Goal: Task Accomplishment & Management: Use online tool/utility

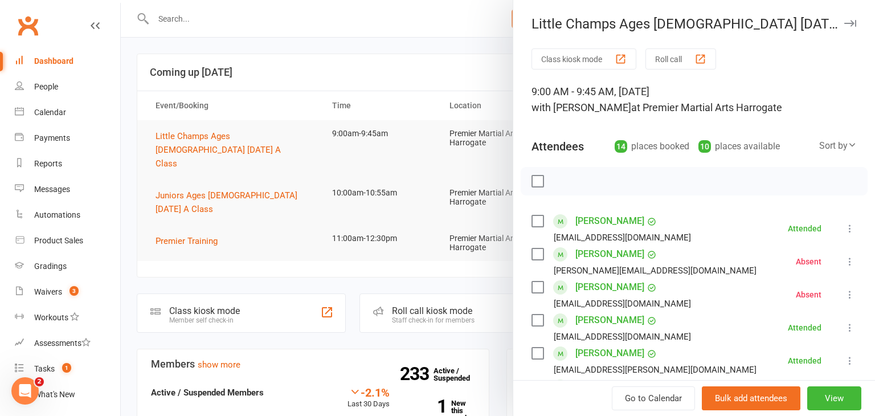
scroll to position [395, 0]
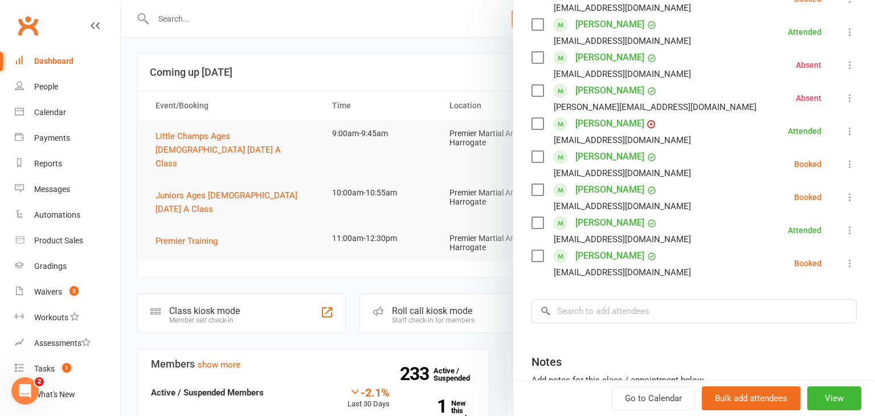
click at [852, 165] on icon at bounding box center [849, 163] width 11 height 11
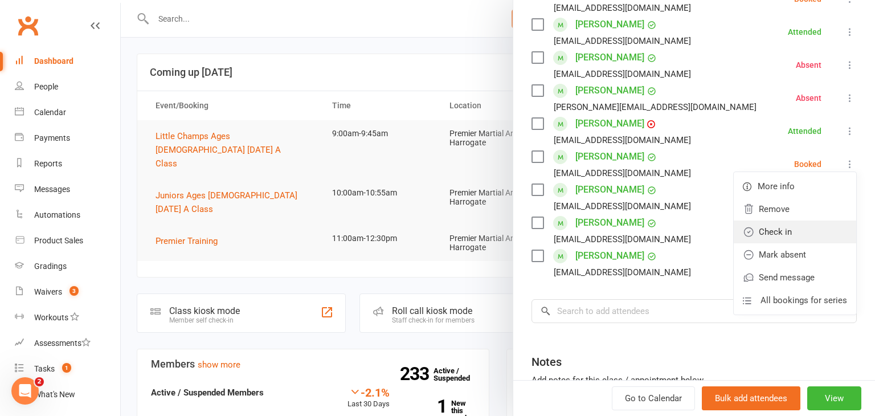
click at [794, 226] on link "Check in" at bounding box center [795, 232] width 123 height 23
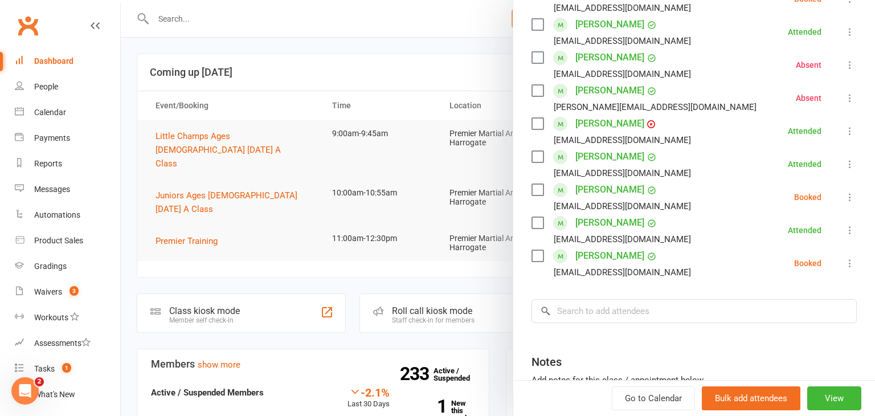
click at [851, 197] on icon at bounding box center [849, 196] width 11 height 11
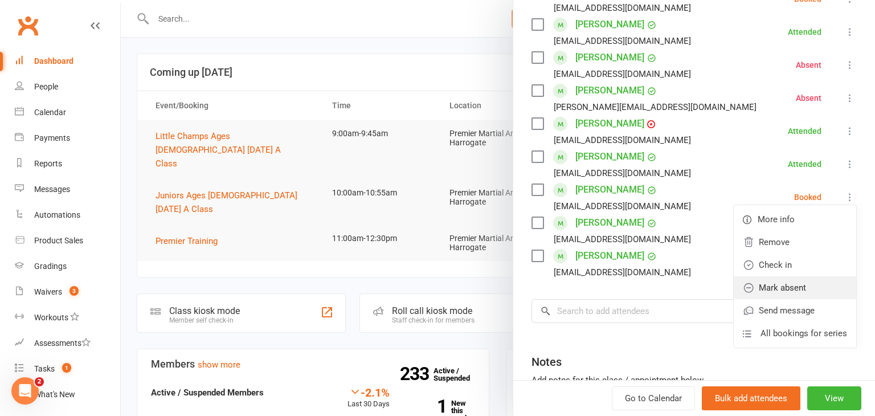
click at [795, 279] on link "Mark absent" at bounding box center [795, 287] width 123 height 23
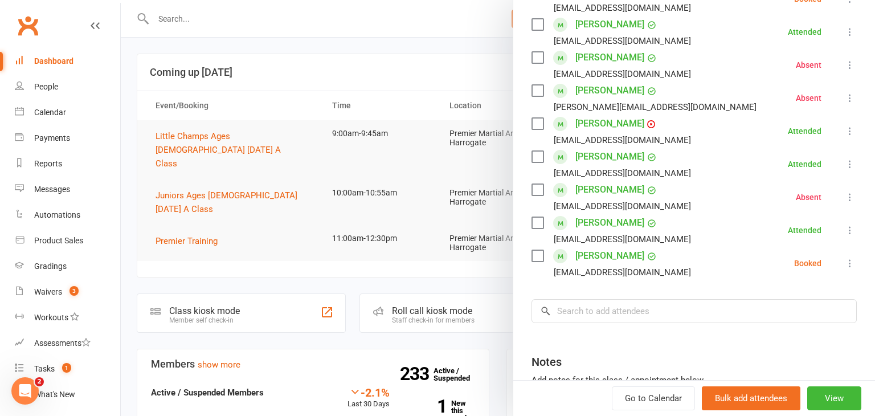
click at [848, 263] on icon at bounding box center [849, 263] width 11 height 11
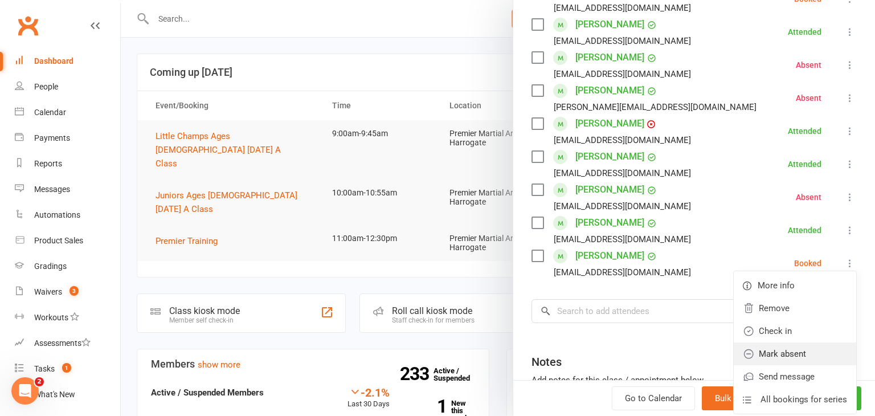
click at [811, 345] on link "Mark absent" at bounding box center [795, 353] width 123 height 23
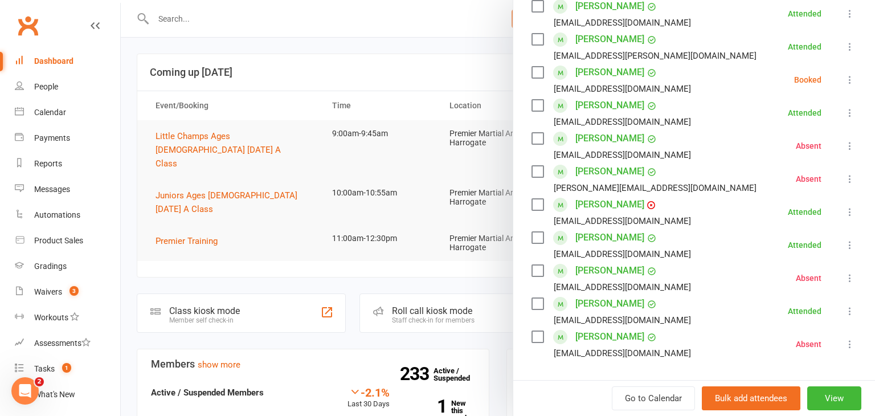
scroll to position [312, 0]
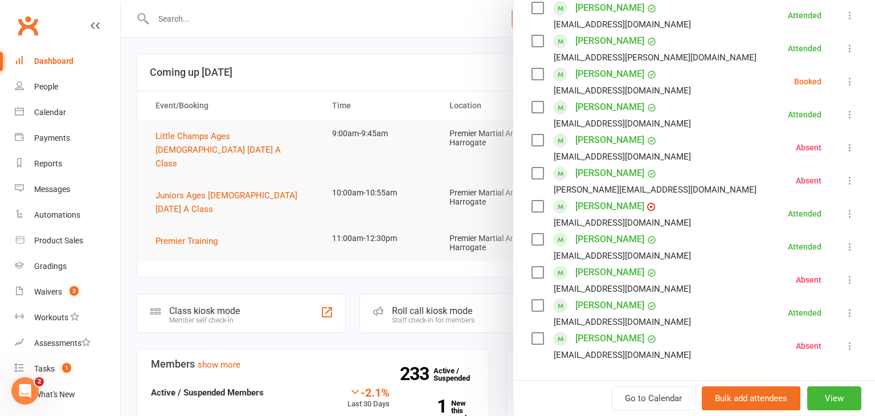
click at [852, 79] on icon at bounding box center [849, 81] width 11 height 11
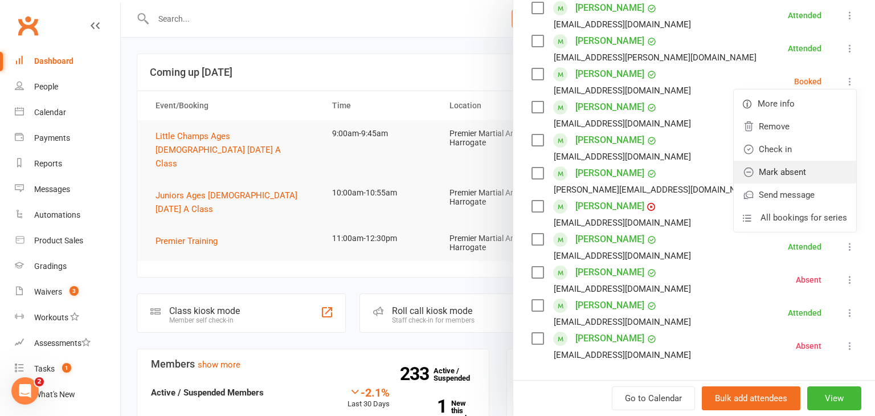
click at [791, 165] on link "Mark absent" at bounding box center [795, 172] width 123 height 23
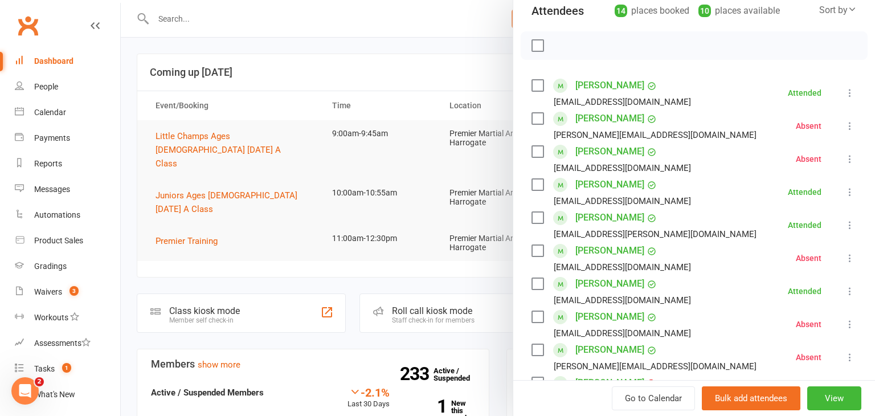
scroll to position [135, 0]
click at [190, 183] on div at bounding box center [498, 208] width 754 height 416
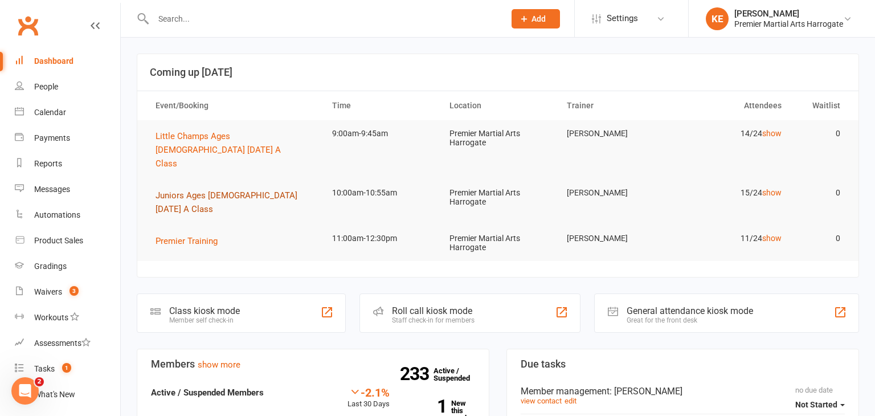
click at [190, 190] on span "Juniors Ages [DEMOGRAPHIC_DATA] [DATE] A Class" at bounding box center [227, 202] width 142 height 24
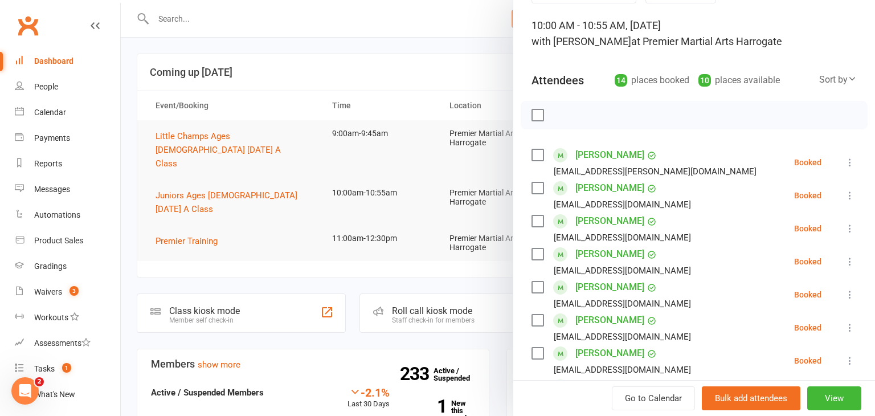
scroll to position [74, 0]
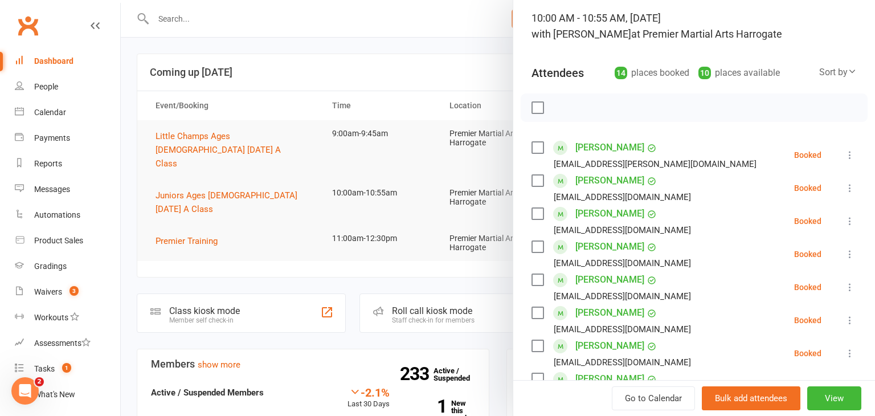
click at [849, 156] on icon at bounding box center [849, 154] width 11 height 11
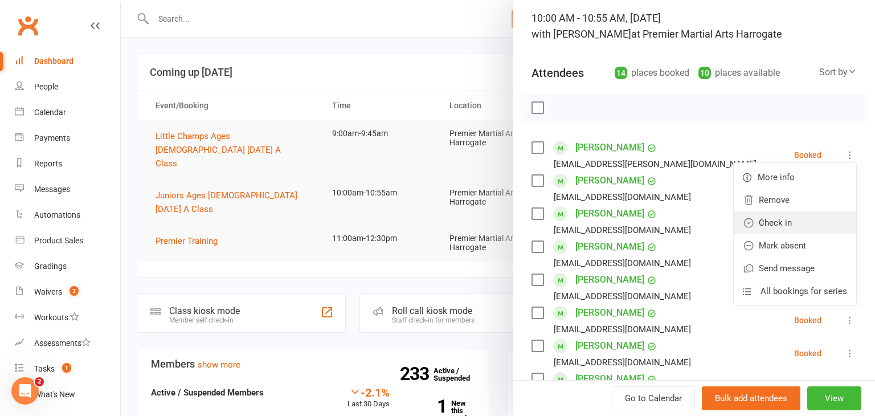
click at [785, 224] on link "Check in" at bounding box center [795, 222] width 123 height 23
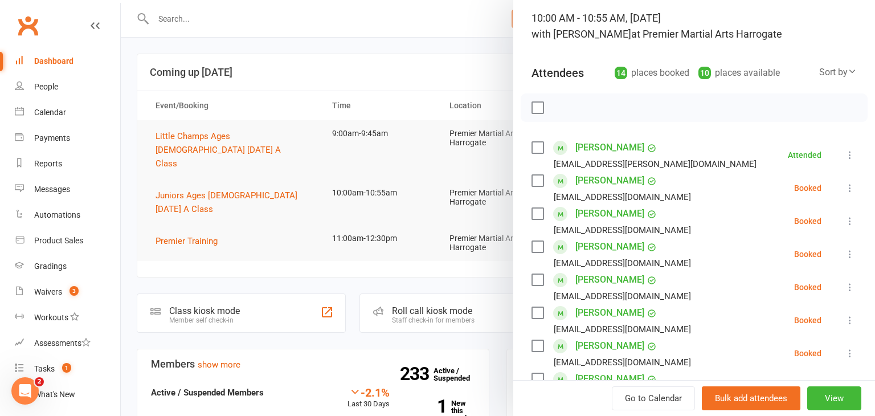
click at [850, 187] on icon at bounding box center [849, 187] width 11 height 11
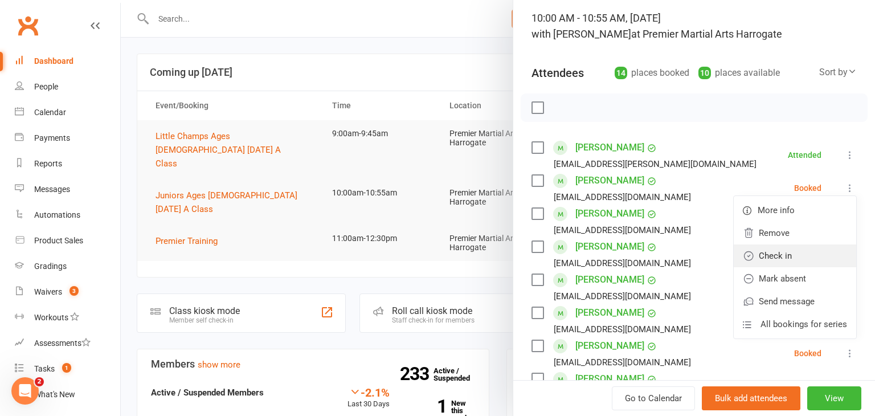
click at [806, 246] on link "Check in" at bounding box center [795, 255] width 123 height 23
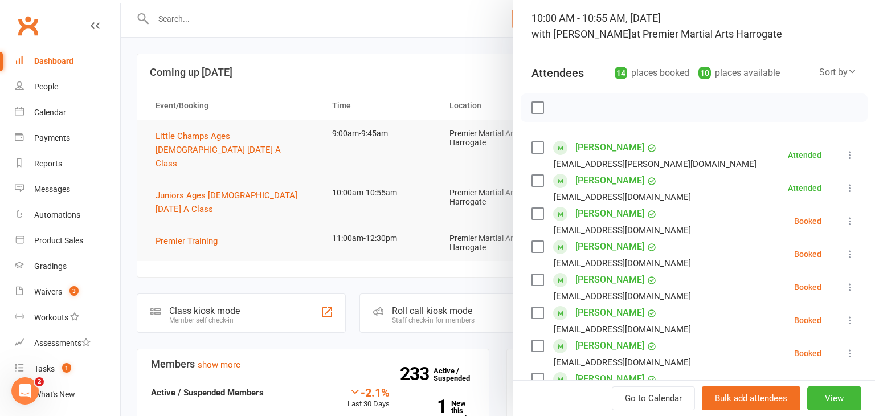
click at [847, 222] on icon at bounding box center [849, 220] width 11 height 11
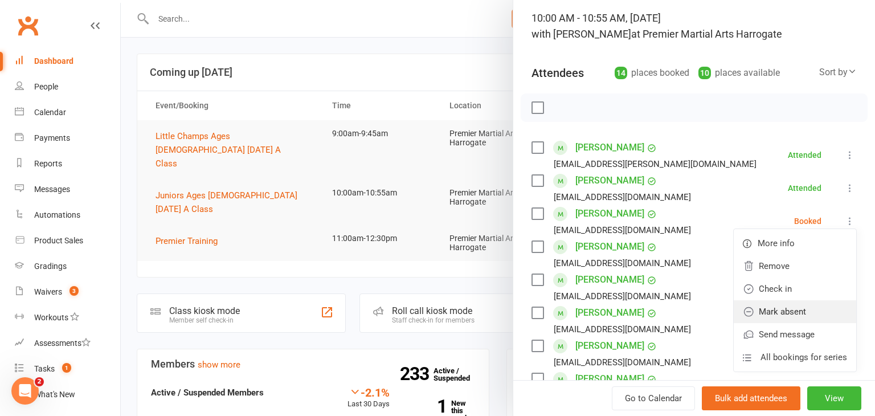
click at [796, 314] on link "Mark absent" at bounding box center [795, 311] width 123 height 23
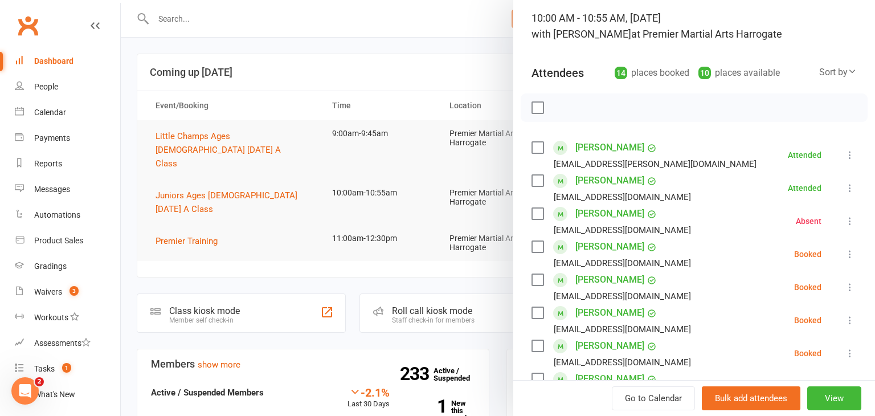
click at [846, 254] on icon at bounding box center [849, 253] width 11 height 11
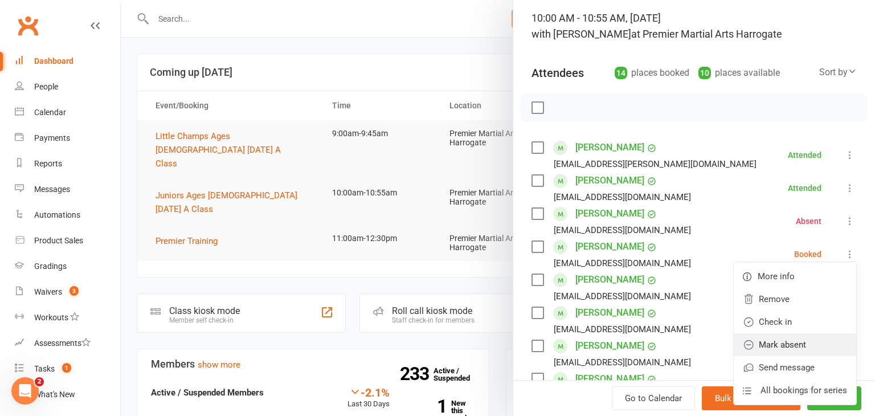
click at [805, 340] on link "Mark absent" at bounding box center [795, 344] width 123 height 23
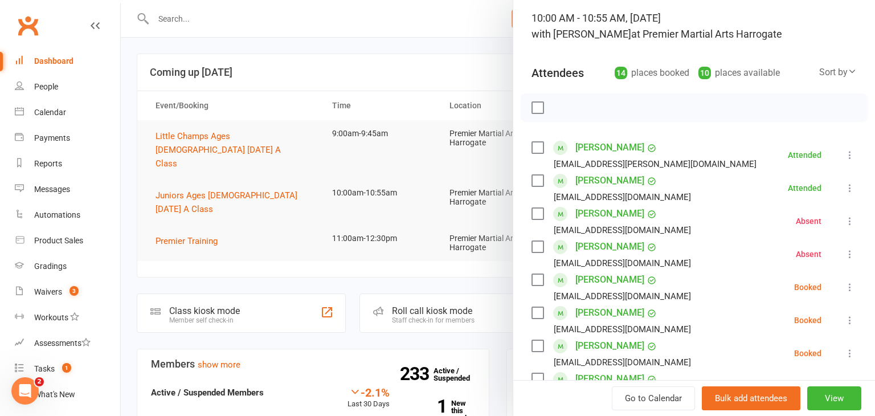
click at [848, 285] on icon at bounding box center [849, 286] width 11 height 11
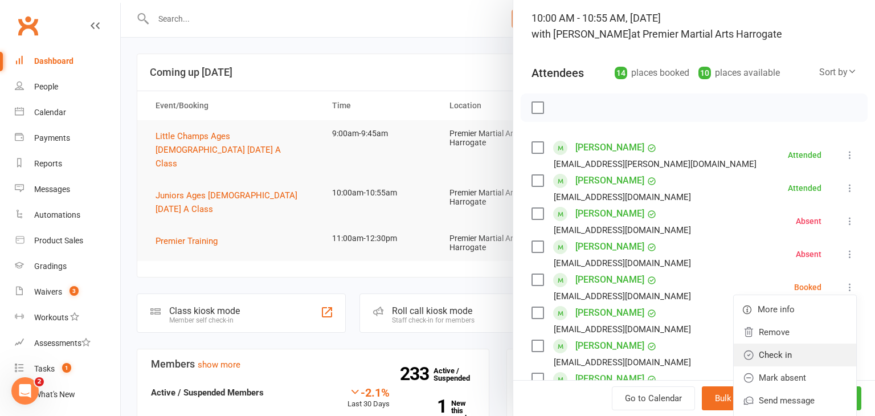
click at [796, 360] on link "Check in" at bounding box center [795, 355] width 123 height 23
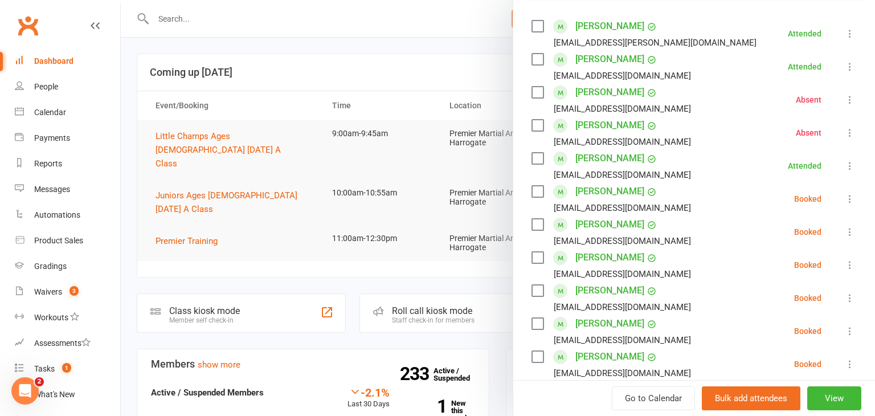
scroll to position [196, 0]
click at [848, 196] on icon at bounding box center [849, 197] width 11 height 11
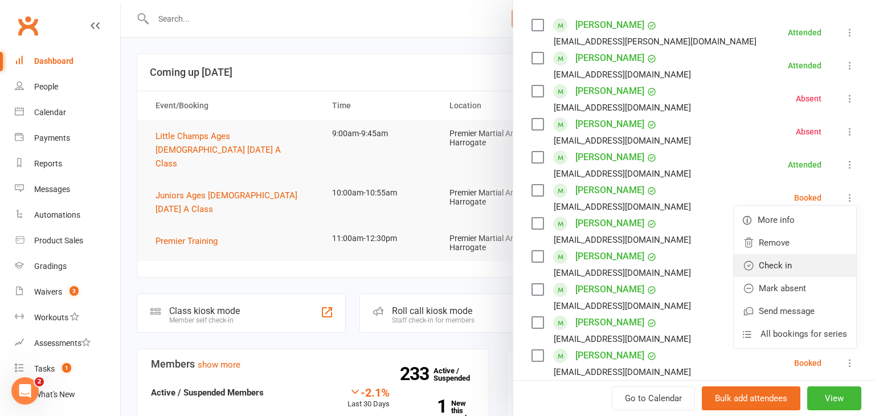
click at [792, 267] on link "Check in" at bounding box center [795, 265] width 123 height 23
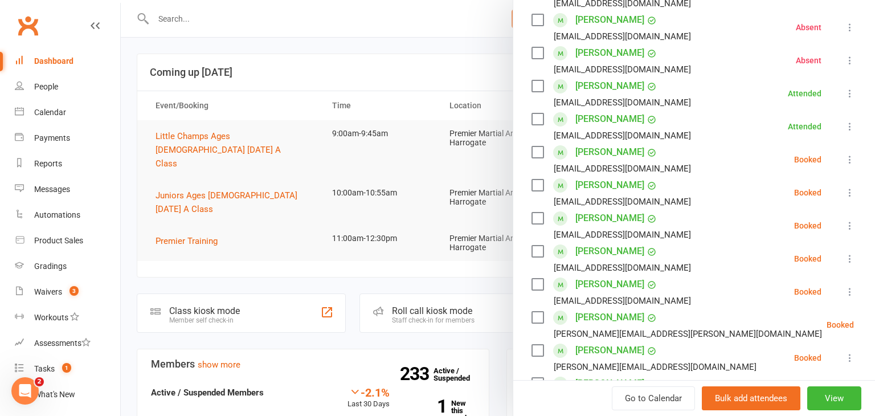
scroll to position [276, 0]
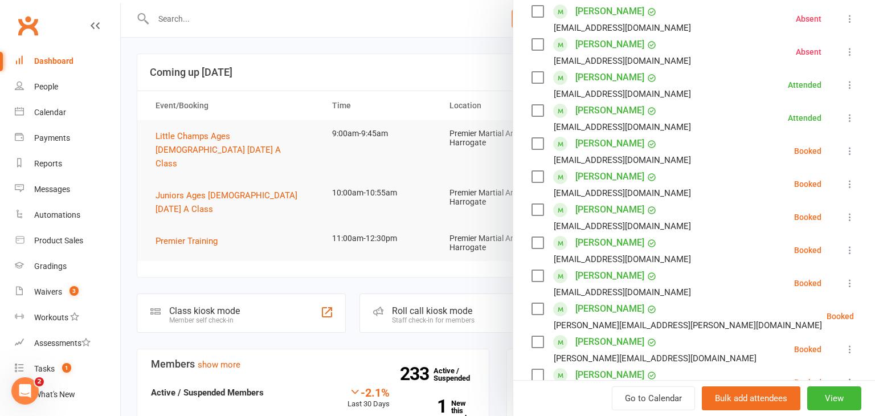
click at [850, 149] on icon at bounding box center [849, 150] width 11 height 11
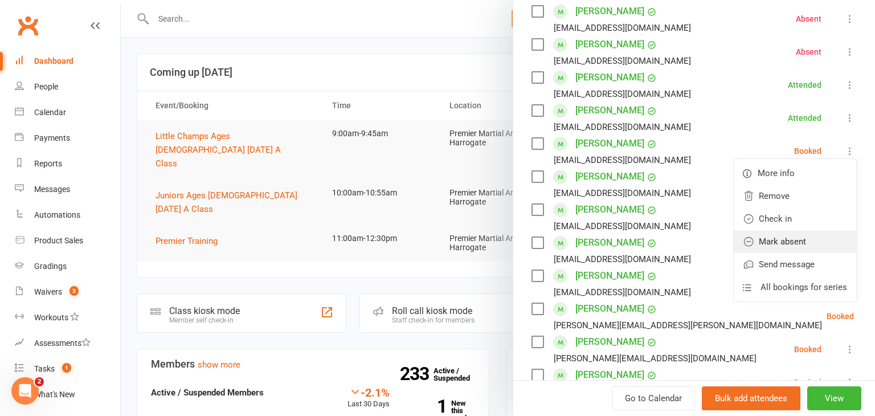
click at [797, 242] on link "Mark absent" at bounding box center [795, 241] width 123 height 23
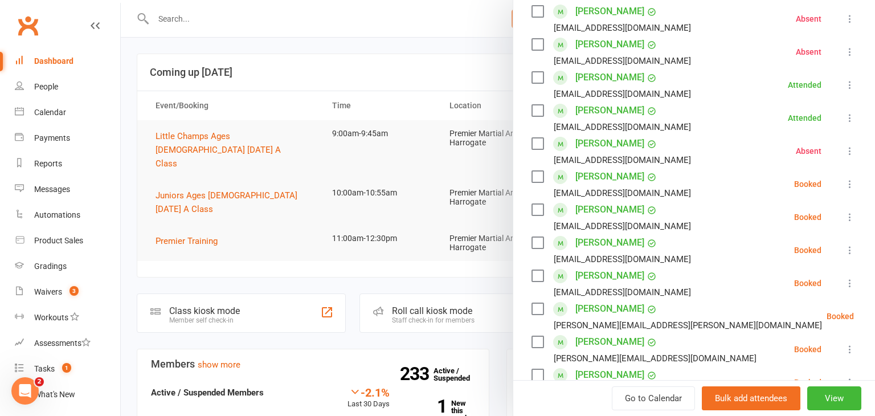
click at [854, 215] on icon at bounding box center [849, 216] width 11 height 11
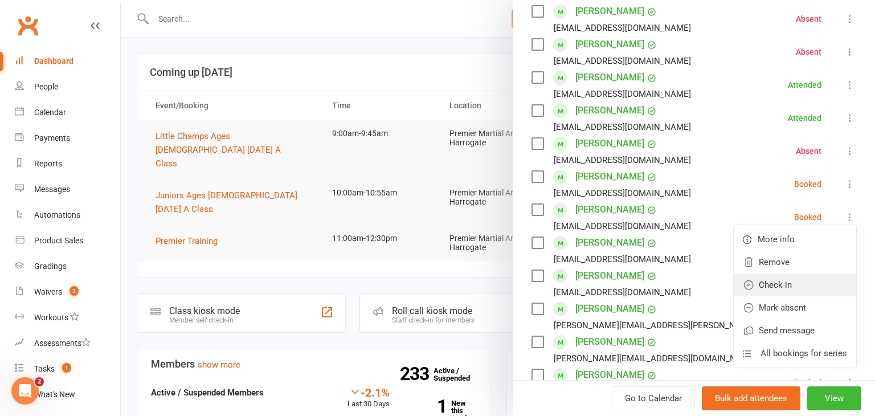
click at [810, 279] on link "Check in" at bounding box center [795, 284] width 123 height 23
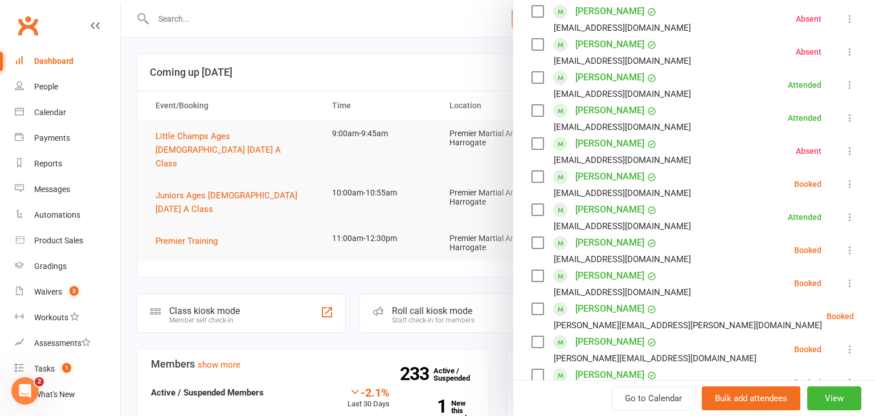
click at [850, 277] on icon at bounding box center [849, 282] width 11 height 11
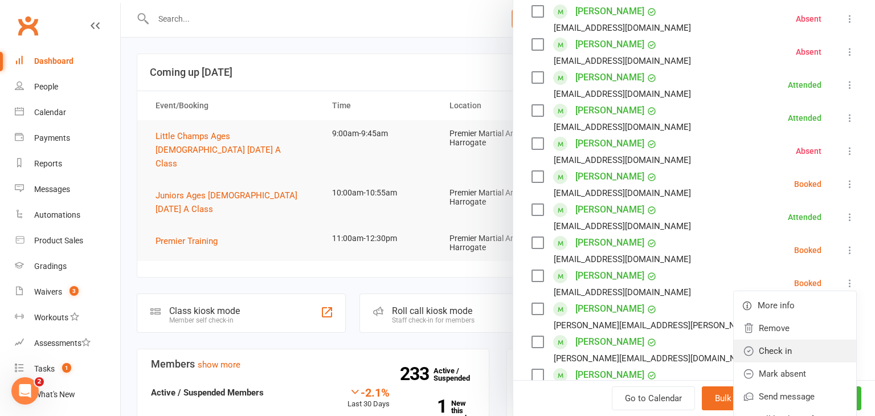
click at [811, 345] on link "Check in" at bounding box center [795, 351] width 123 height 23
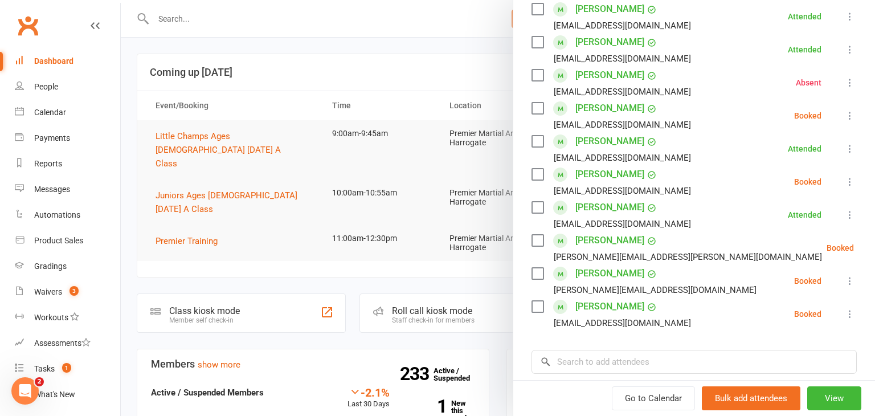
scroll to position [346, 0]
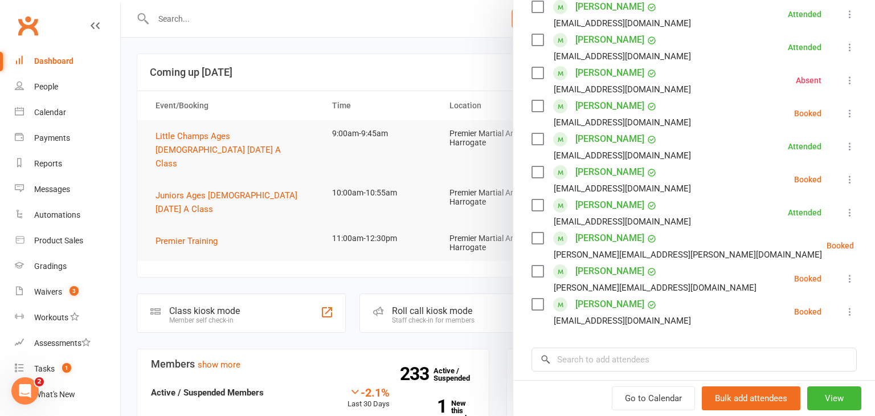
click at [875, 245] on icon at bounding box center [882, 245] width 11 height 11
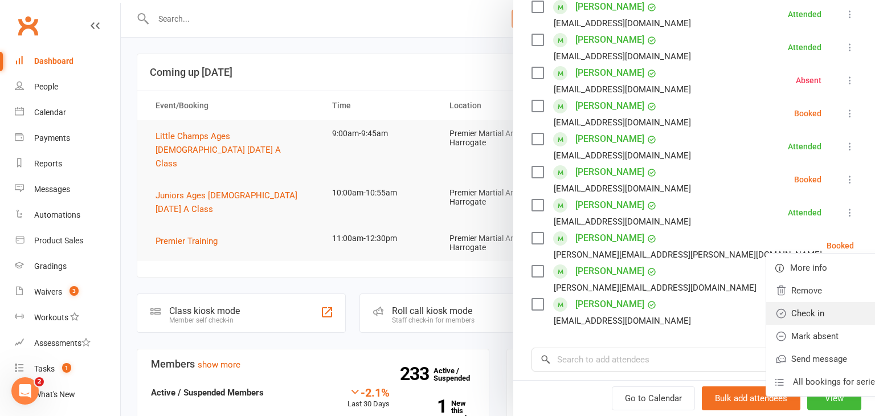
click at [818, 311] on link "Check in" at bounding box center [827, 313] width 123 height 23
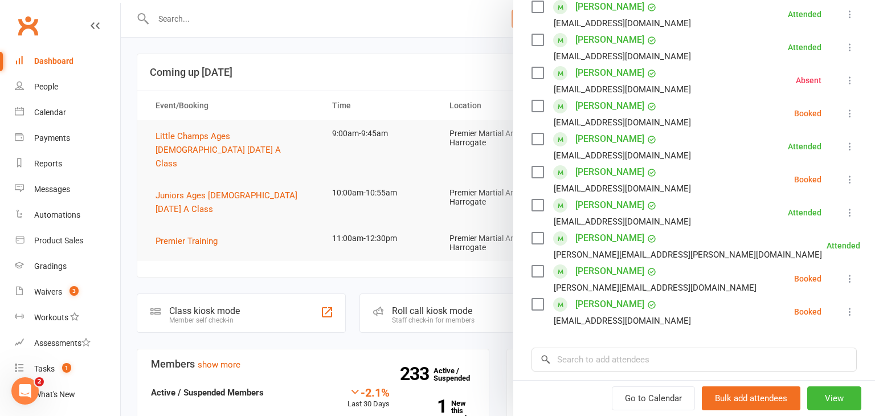
click at [846, 277] on icon at bounding box center [849, 278] width 11 height 11
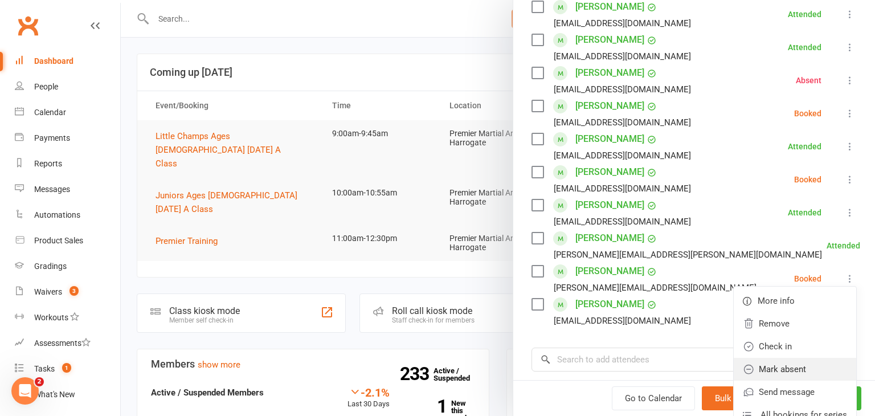
click at [791, 371] on link "Mark absent" at bounding box center [795, 369] width 123 height 23
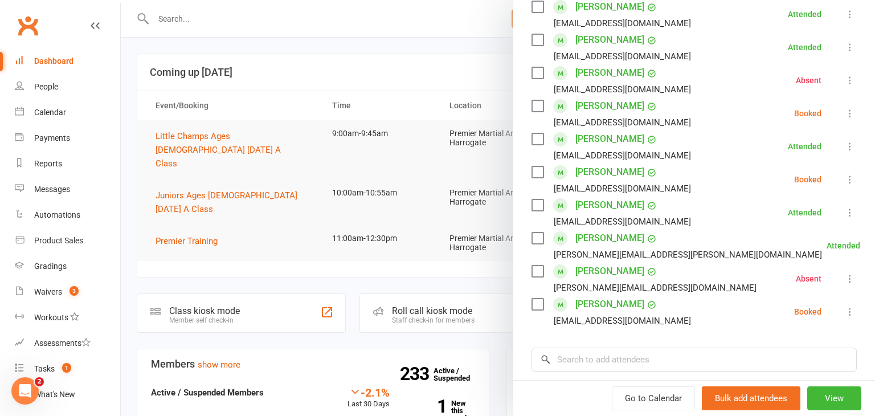
click at [849, 310] on icon at bounding box center [849, 311] width 11 height 11
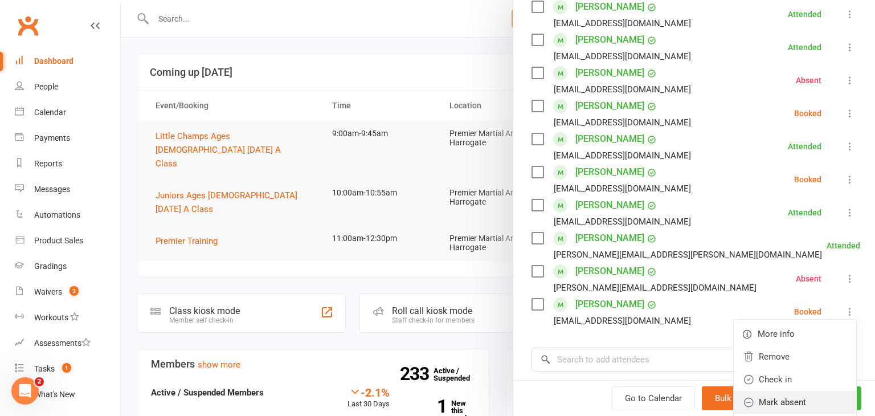
click at [790, 396] on link "Mark absent" at bounding box center [795, 402] width 123 height 23
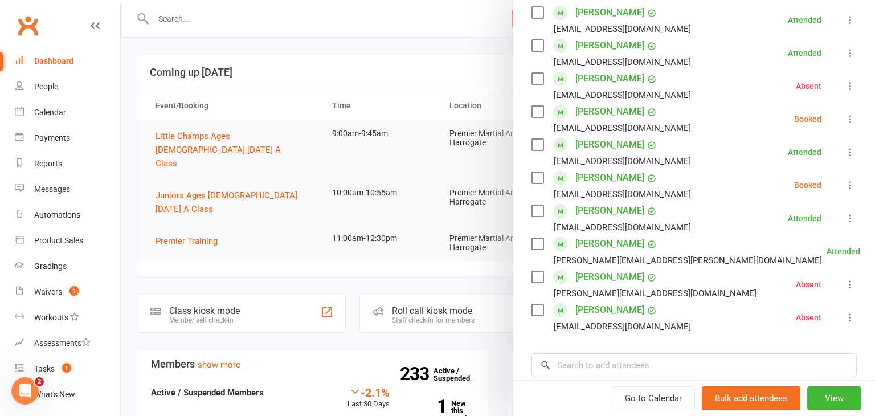
scroll to position [336, 0]
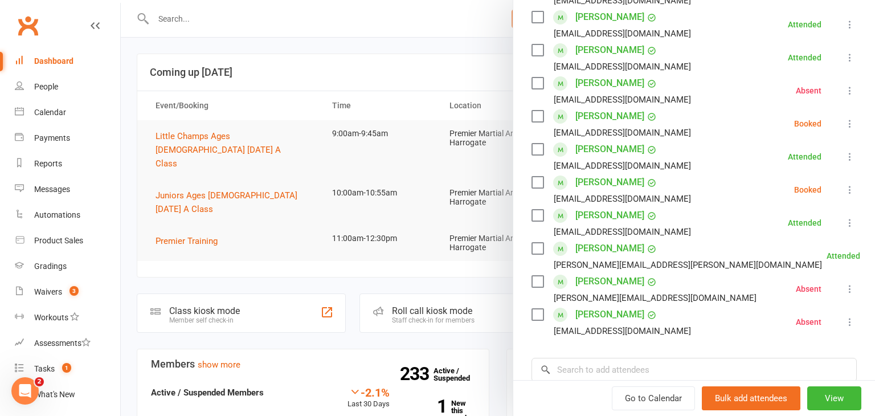
click at [851, 121] on icon at bounding box center [849, 123] width 11 height 11
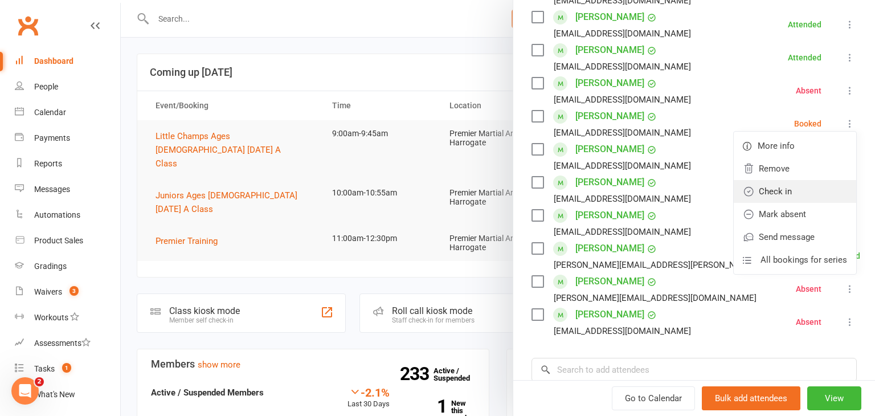
click at [805, 189] on link "Check in" at bounding box center [795, 191] width 123 height 23
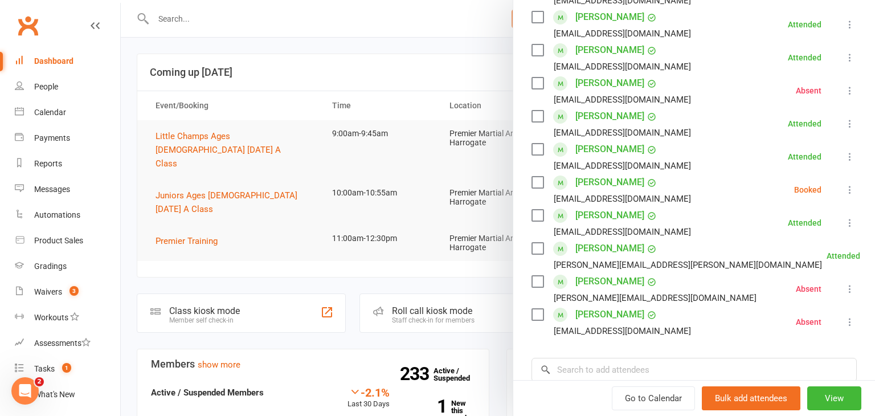
click at [847, 189] on icon at bounding box center [849, 189] width 11 height 11
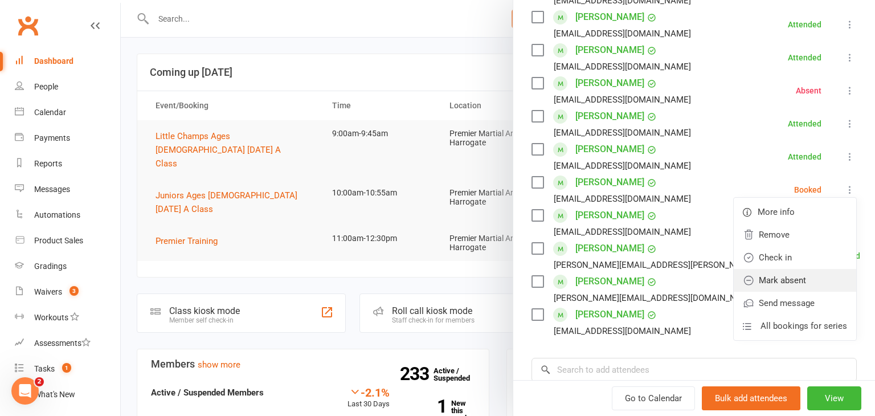
click at [803, 272] on link "Mark absent" at bounding box center [795, 280] width 123 height 23
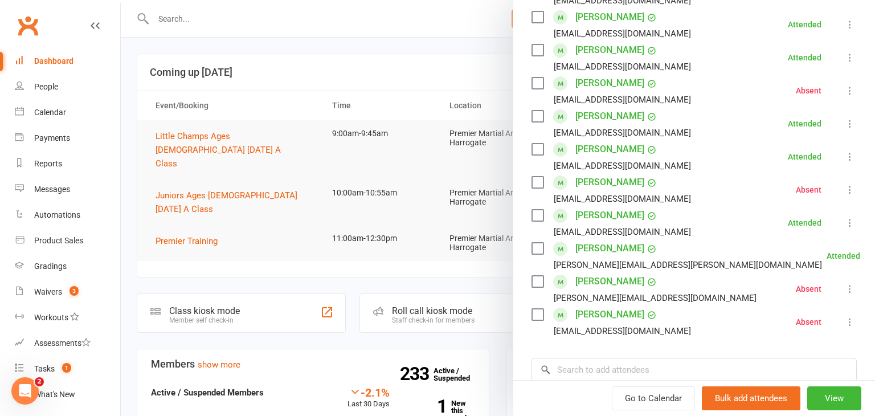
click at [195, 219] on div at bounding box center [498, 208] width 754 height 416
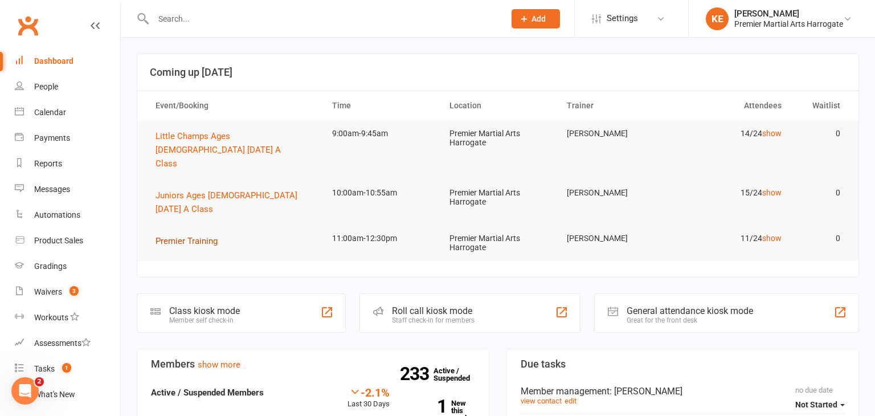
click at [195, 236] on span "Premier Training" at bounding box center [187, 241] width 62 height 10
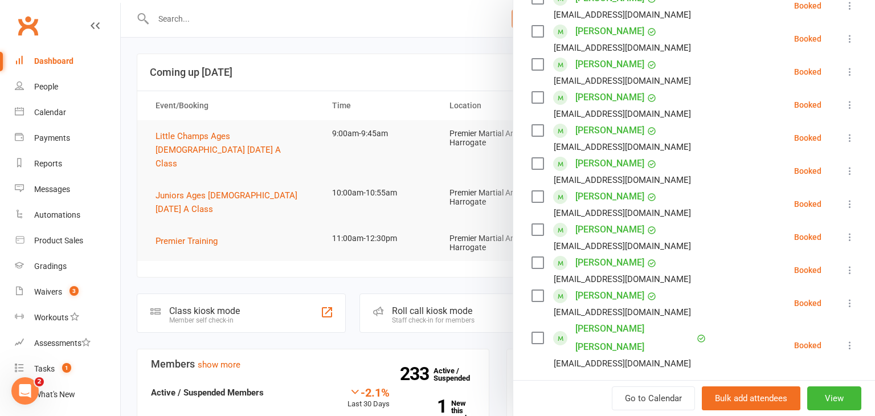
scroll to position [227, 0]
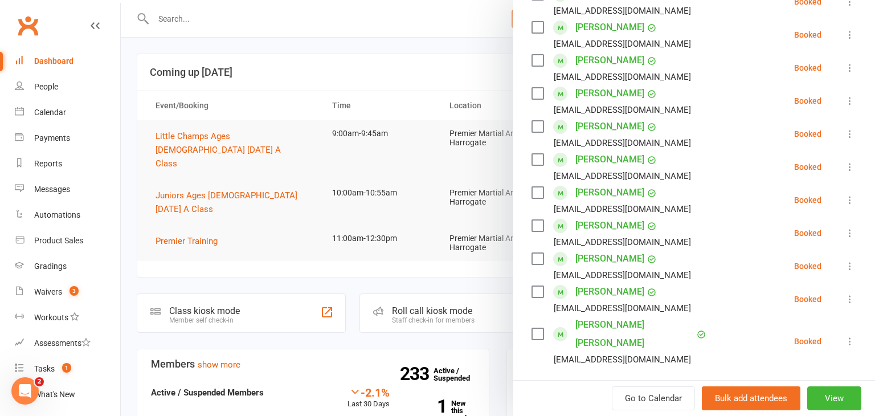
click at [851, 336] on icon at bounding box center [849, 341] width 11 height 11
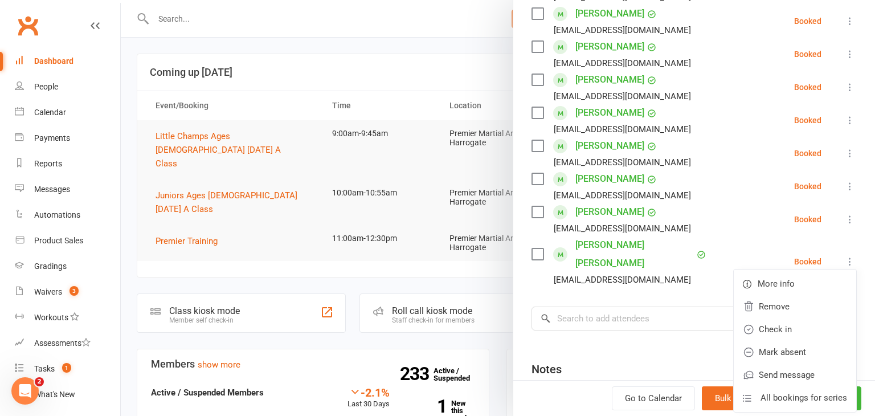
scroll to position [310, 0]
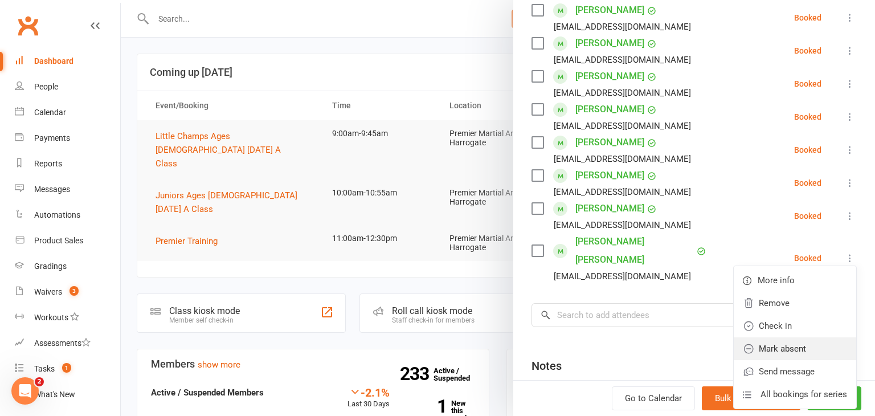
click at [824, 337] on link "Mark absent" at bounding box center [795, 348] width 123 height 23
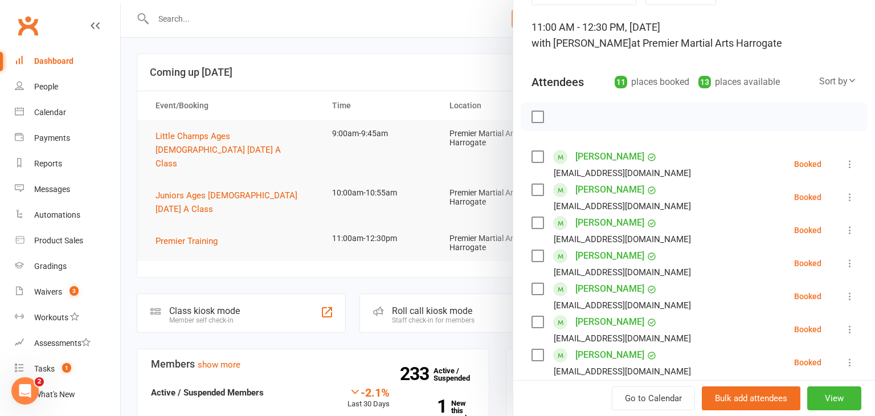
scroll to position [62, 0]
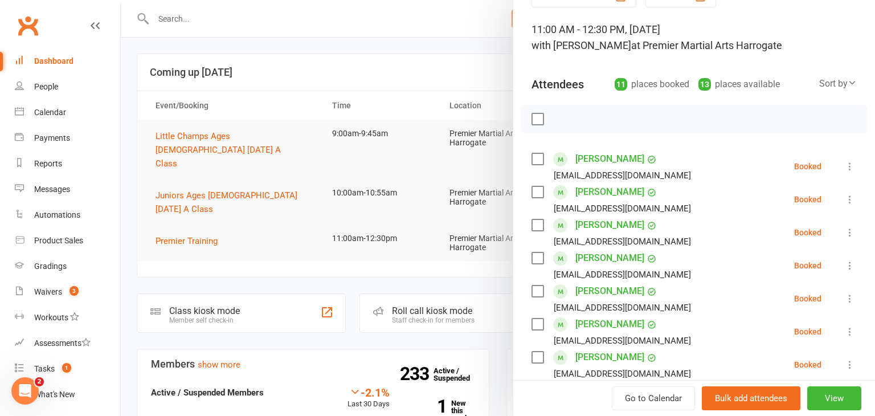
click at [851, 164] on icon at bounding box center [849, 166] width 11 height 11
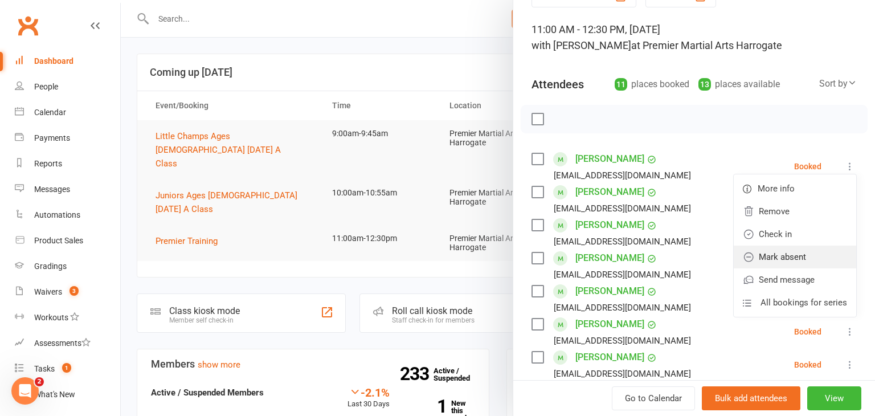
click at [818, 249] on link "Mark absent" at bounding box center [795, 257] width 123 height 23
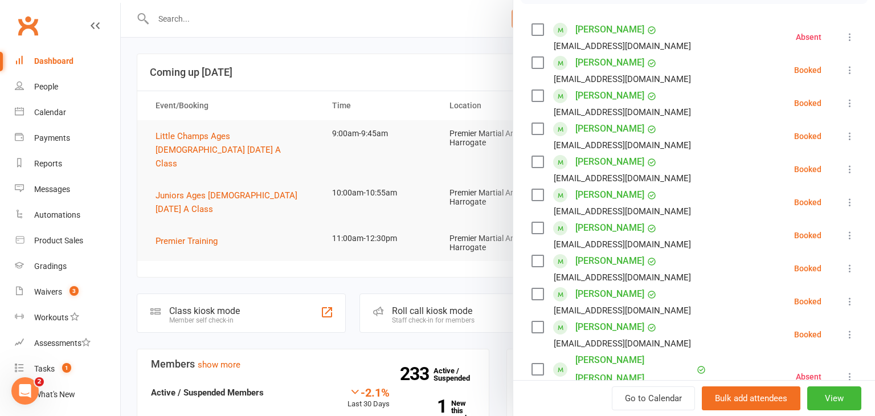
scroll to position [197, 0]
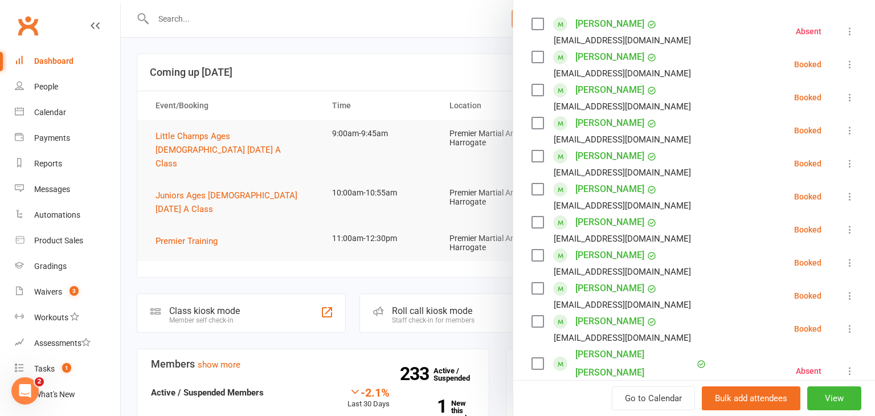
click at [850, 164] on icon at bounding box center [849, 163] width 11 height 11
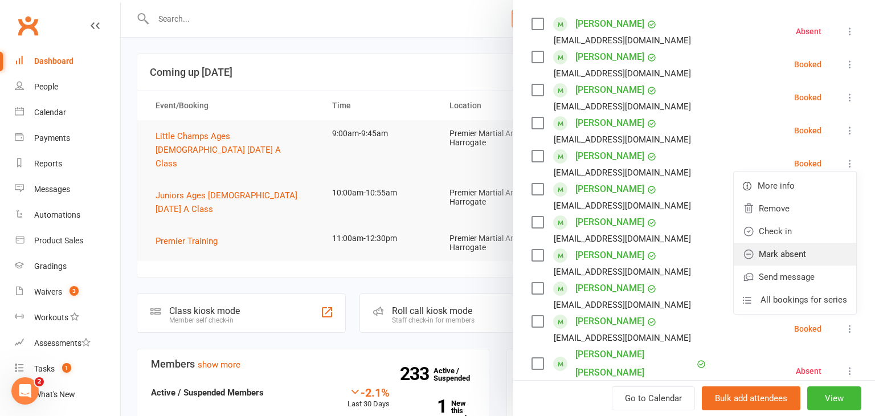
click at [811, 246] on link "Mark absent" at bounding box center [795, 254] width 123 height 23
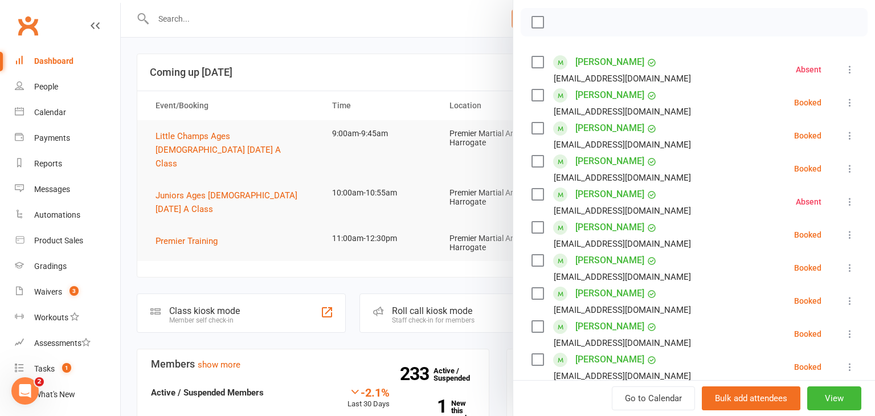
scroll to position [153, 0]
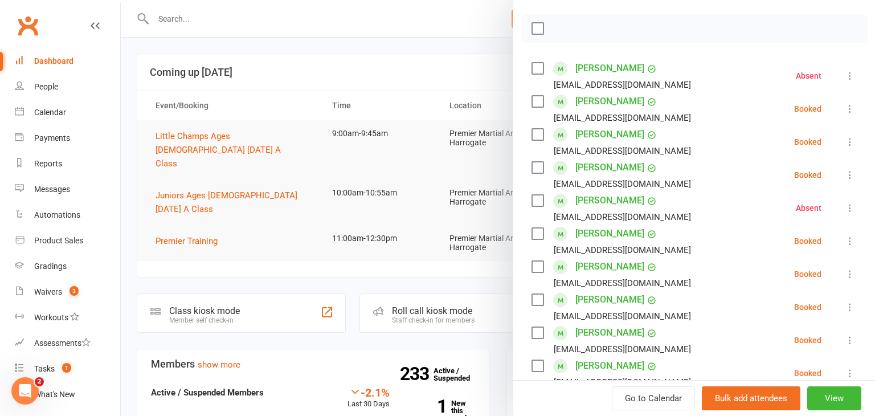
click at [255, 268] on div at bounding box center [498, 208] width 754 height 416
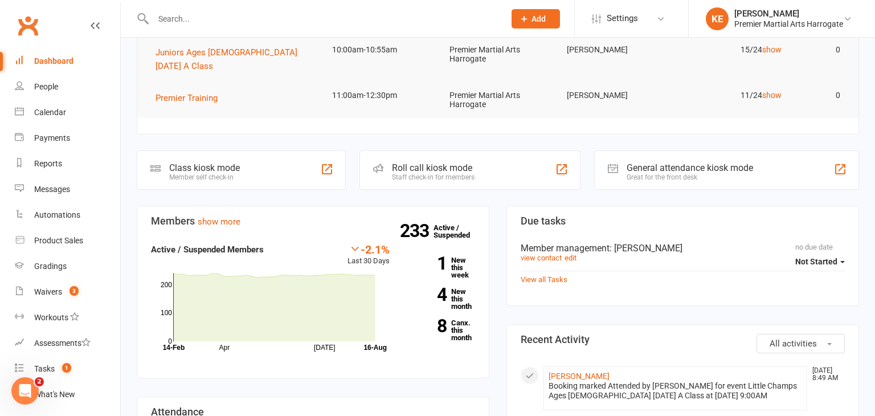
scroll to position [141, 0]
